Goal: Check status

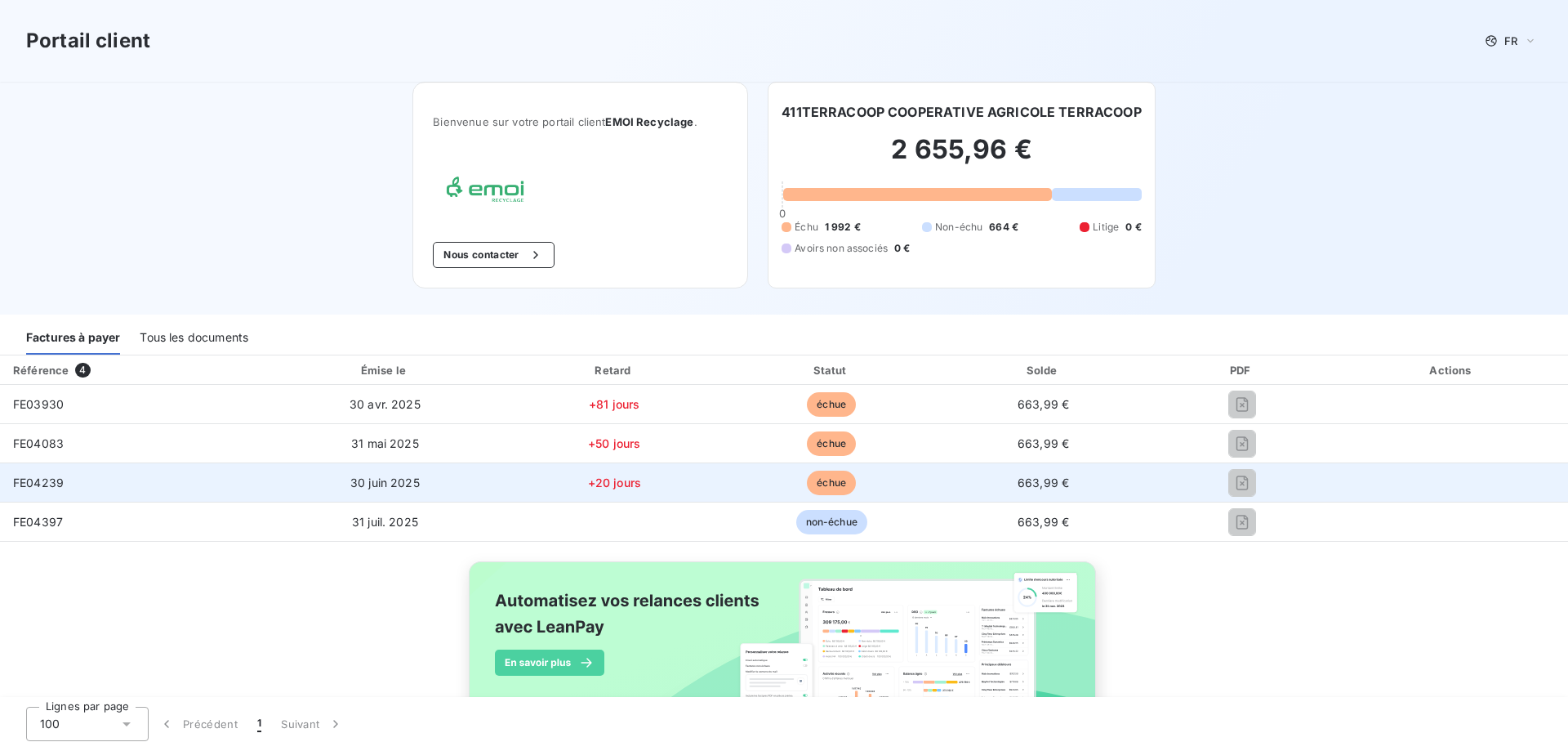
scroll to position [64, 0]
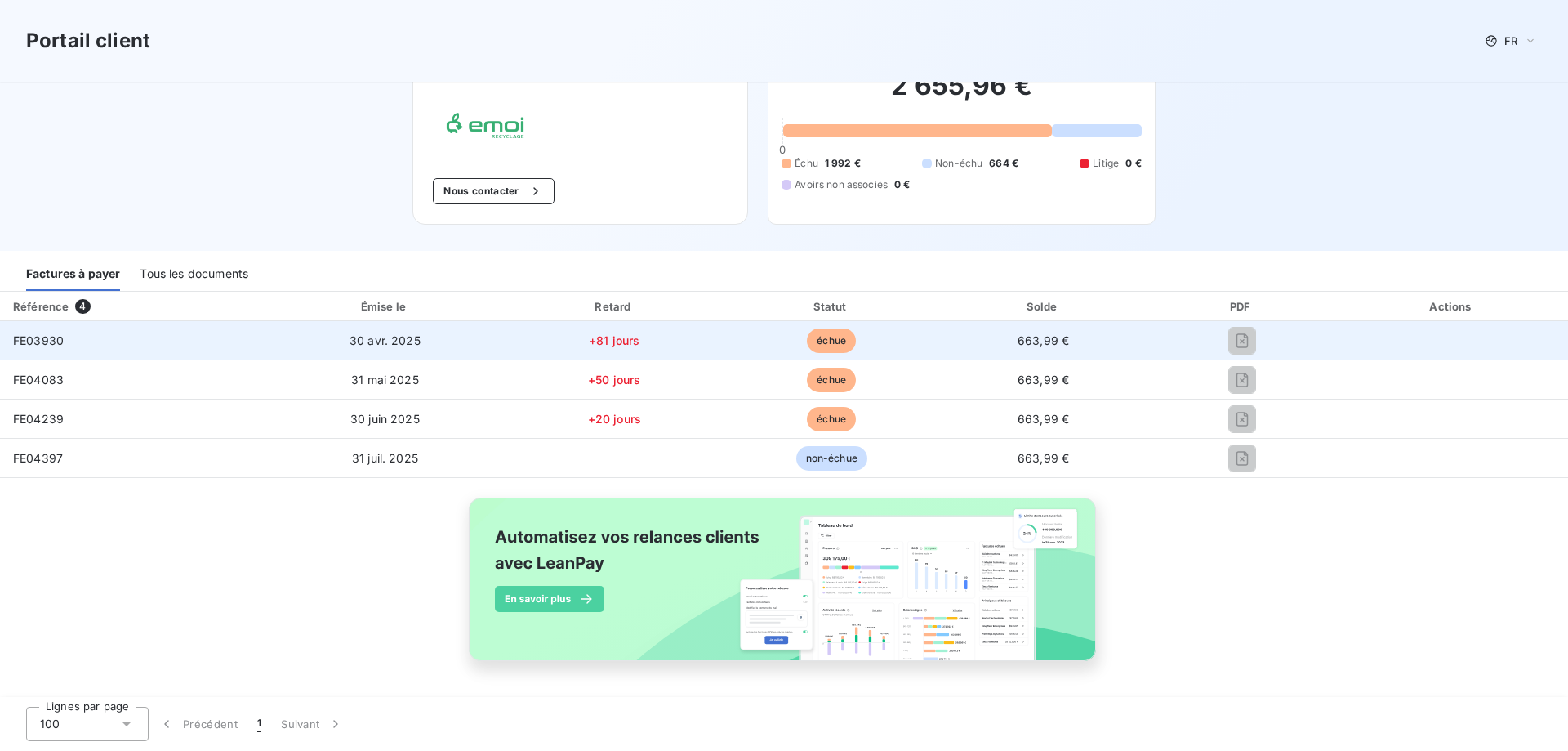
click at [814, 338] on span "échue" at bounding box center [831, 341] width 49 height 25
click at [372, 338] on span "30 avr. 2025" at bounding box center [384, 340] width 71 height 14
click at [27, 344] on span "FE03930" at bounding box center [38, 340] width 51 height 14
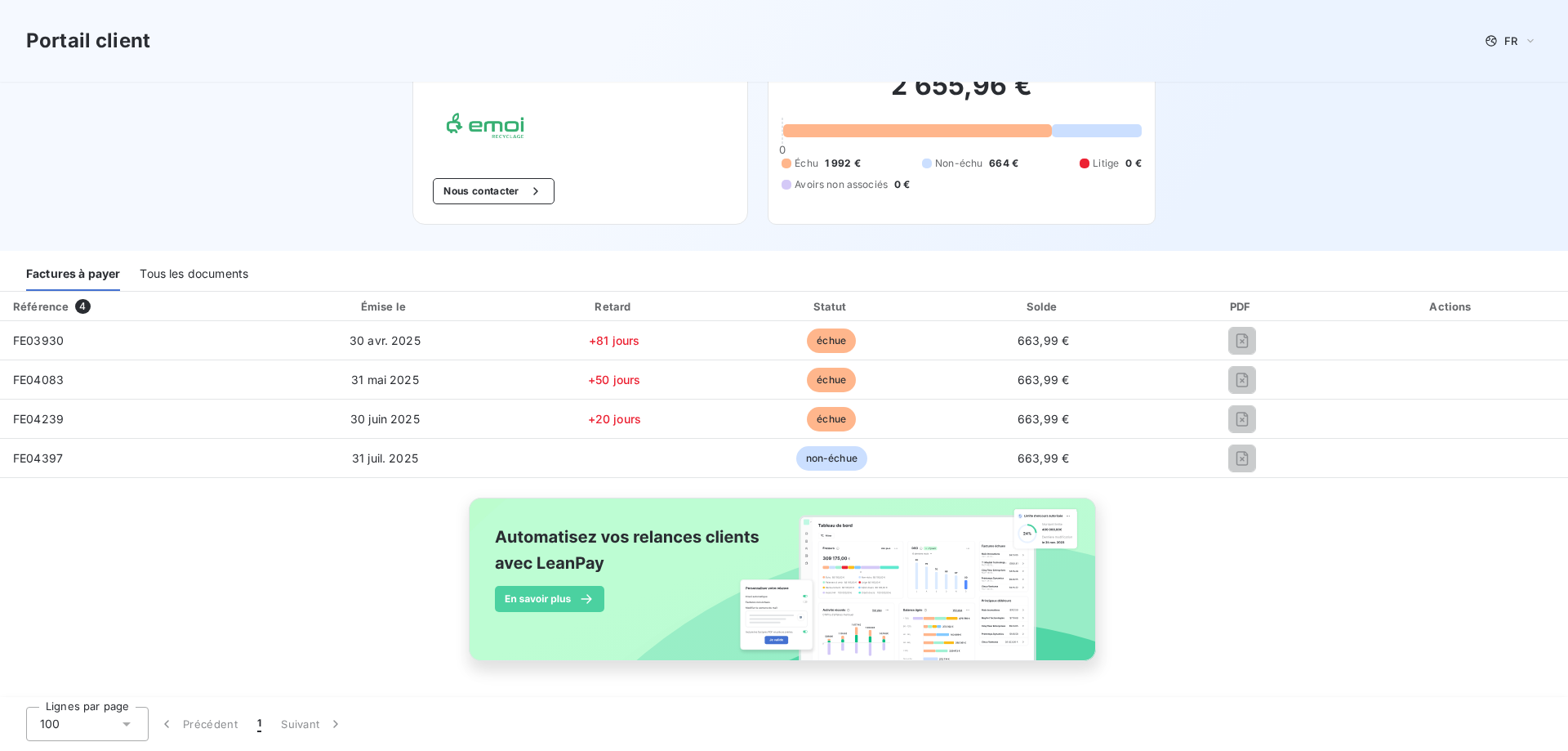
click at [199, 271] on div "Tous les documents" at bounding box center [194, 274] width 109 height 34
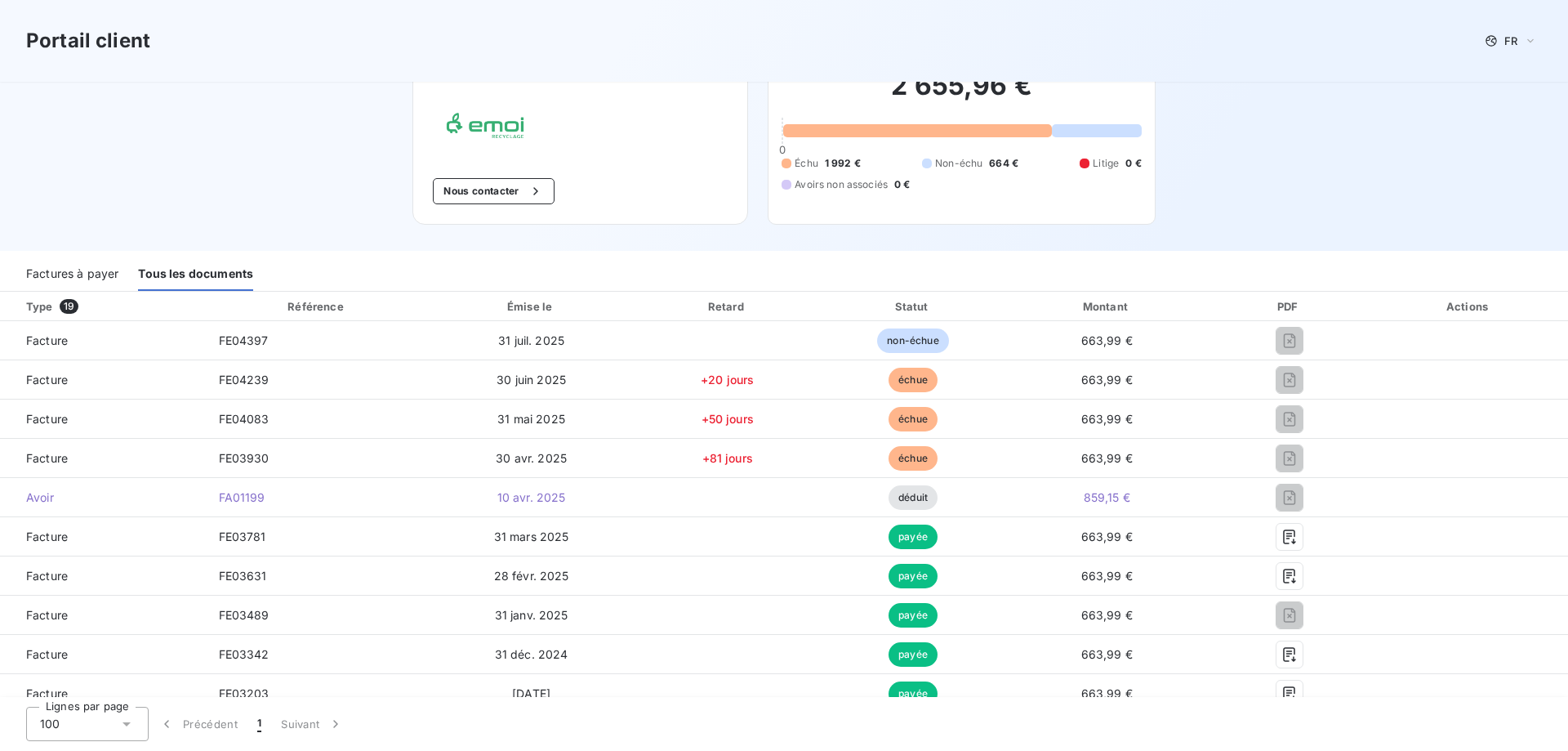
click at [52, 272] on div "Factures à payer" at bounding box center [72, 274] width 93 height 34
